Goal: Information Seeking & Learning: Find specific page/section

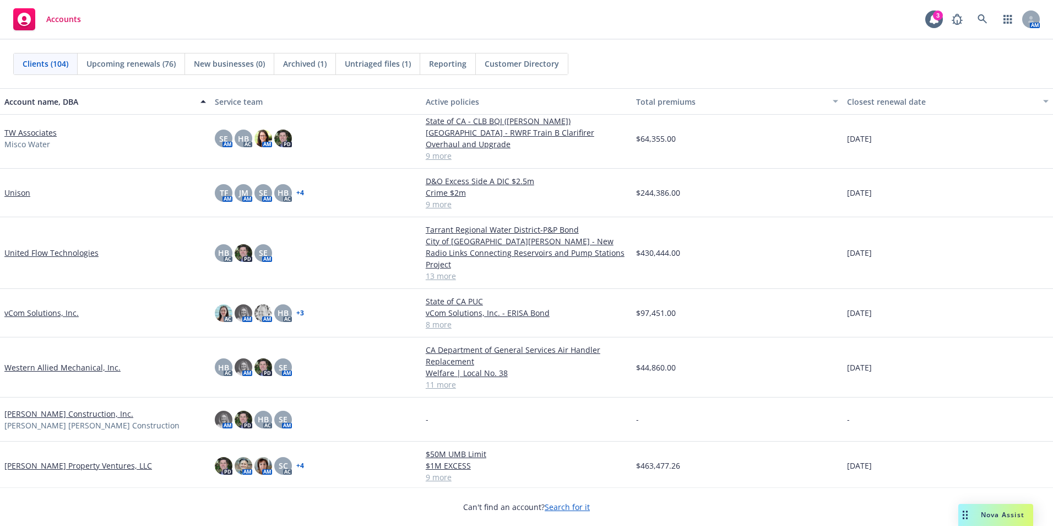
scroll to position [4038, 0]
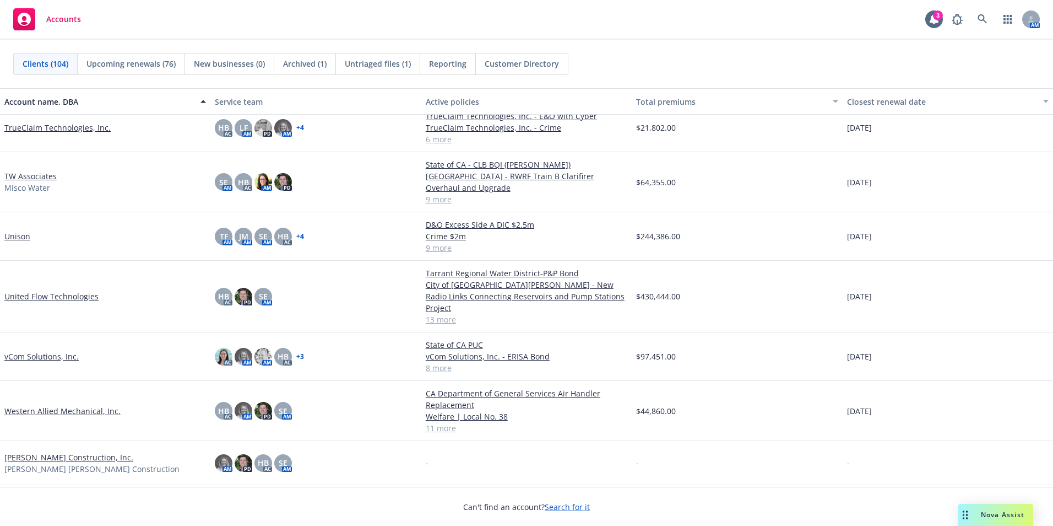
click at [13, 238] on link "Unison" at bounding box center [17, 236] width 26 height 12
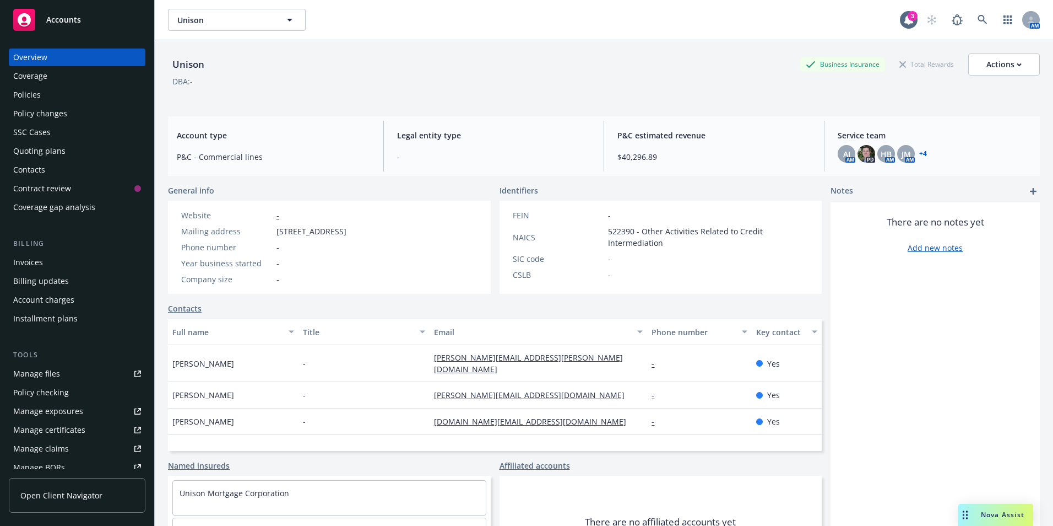
click at [36, 262] on div "Invoices" at bounding box center [28, 262] width 30 height 18
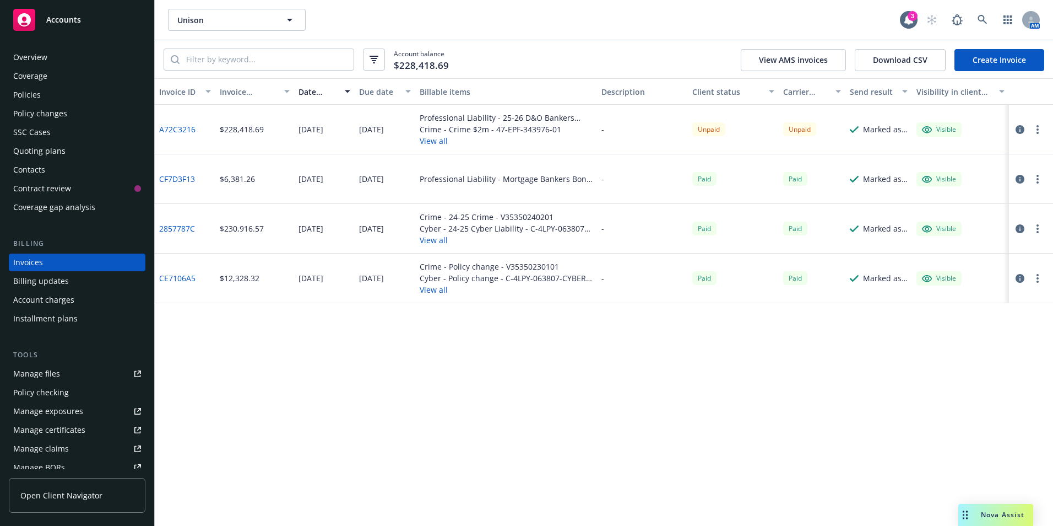
click at [35, 89] on div "Policies" at bounding box center [27, 95] width 28 height 18
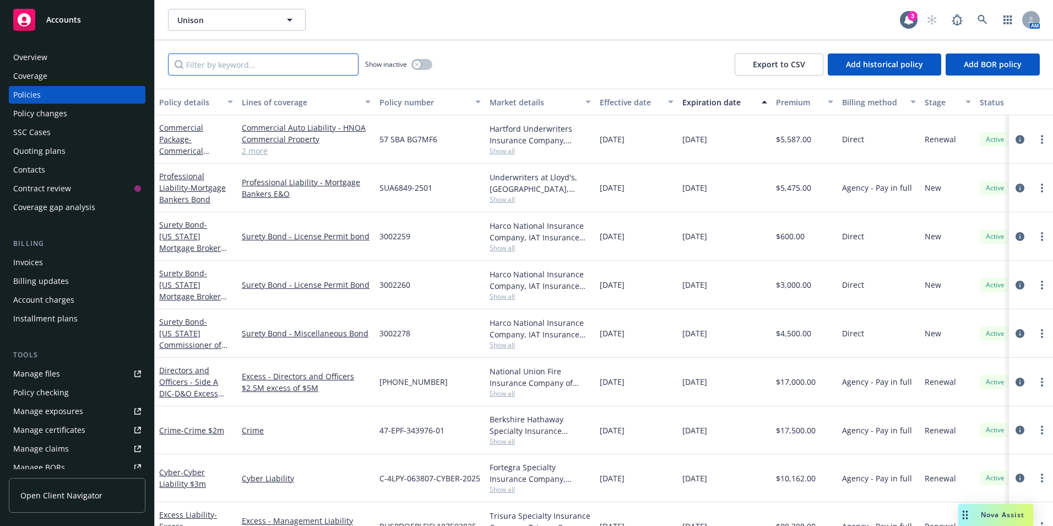
click at [271, 60] on input "Filter by keyword..." at bounding box center [263, 64] width 191 height 22
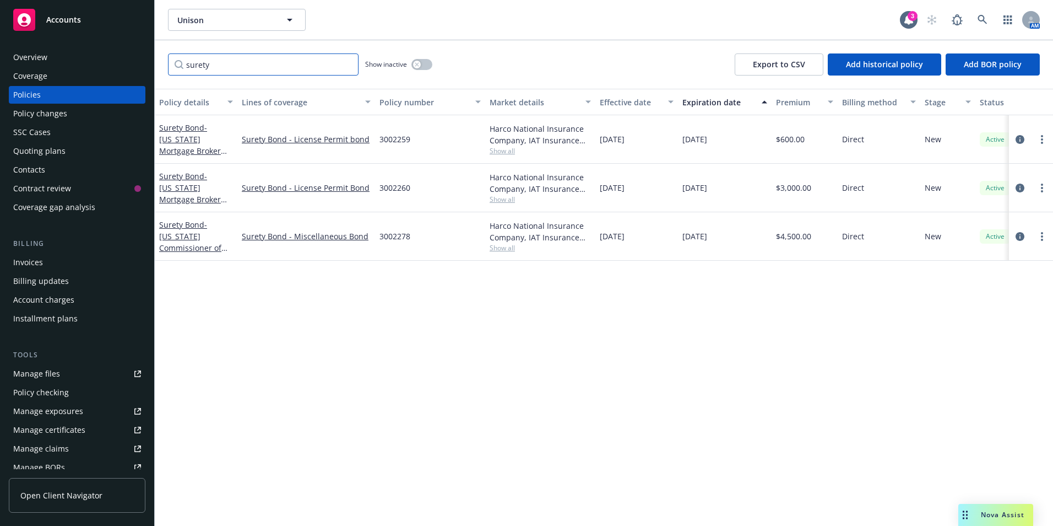
type input "surety"
